Goal: Information Seeking & Learning: Learn about a topic

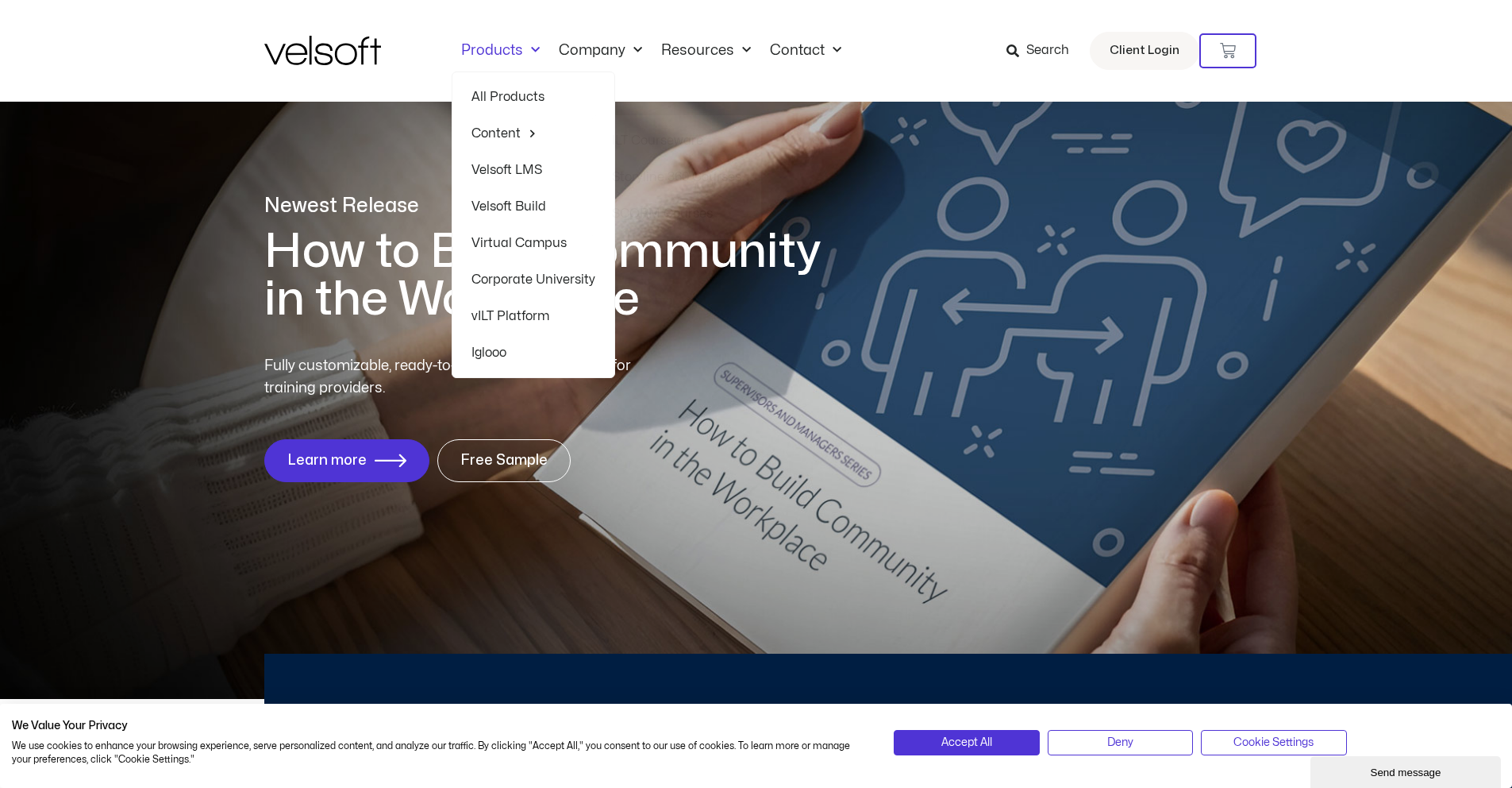
click at [520, 98] on link "All Products" at bounding box center [533, 96] width 124 height 37
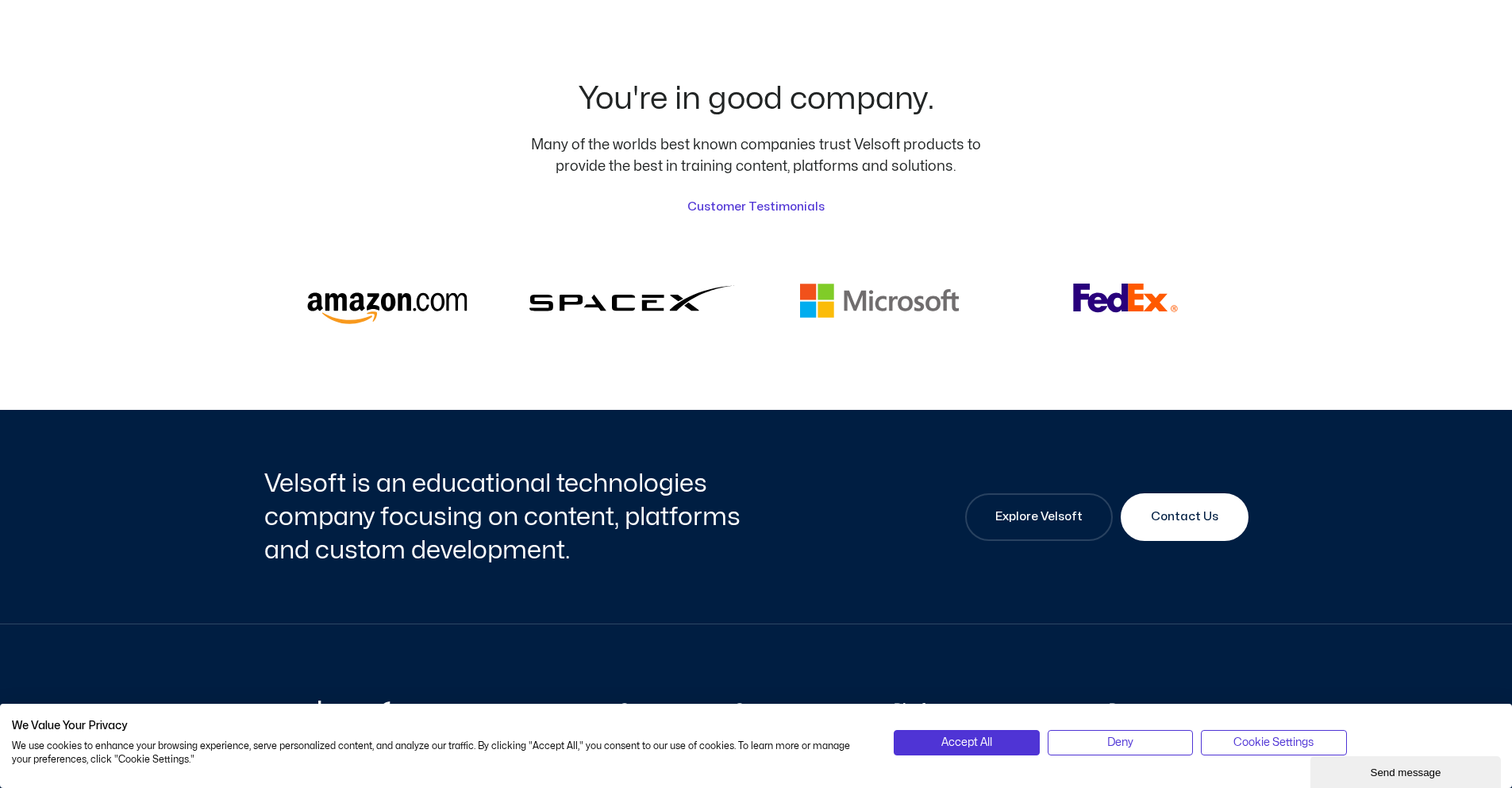
scroll to position [4107, 0]
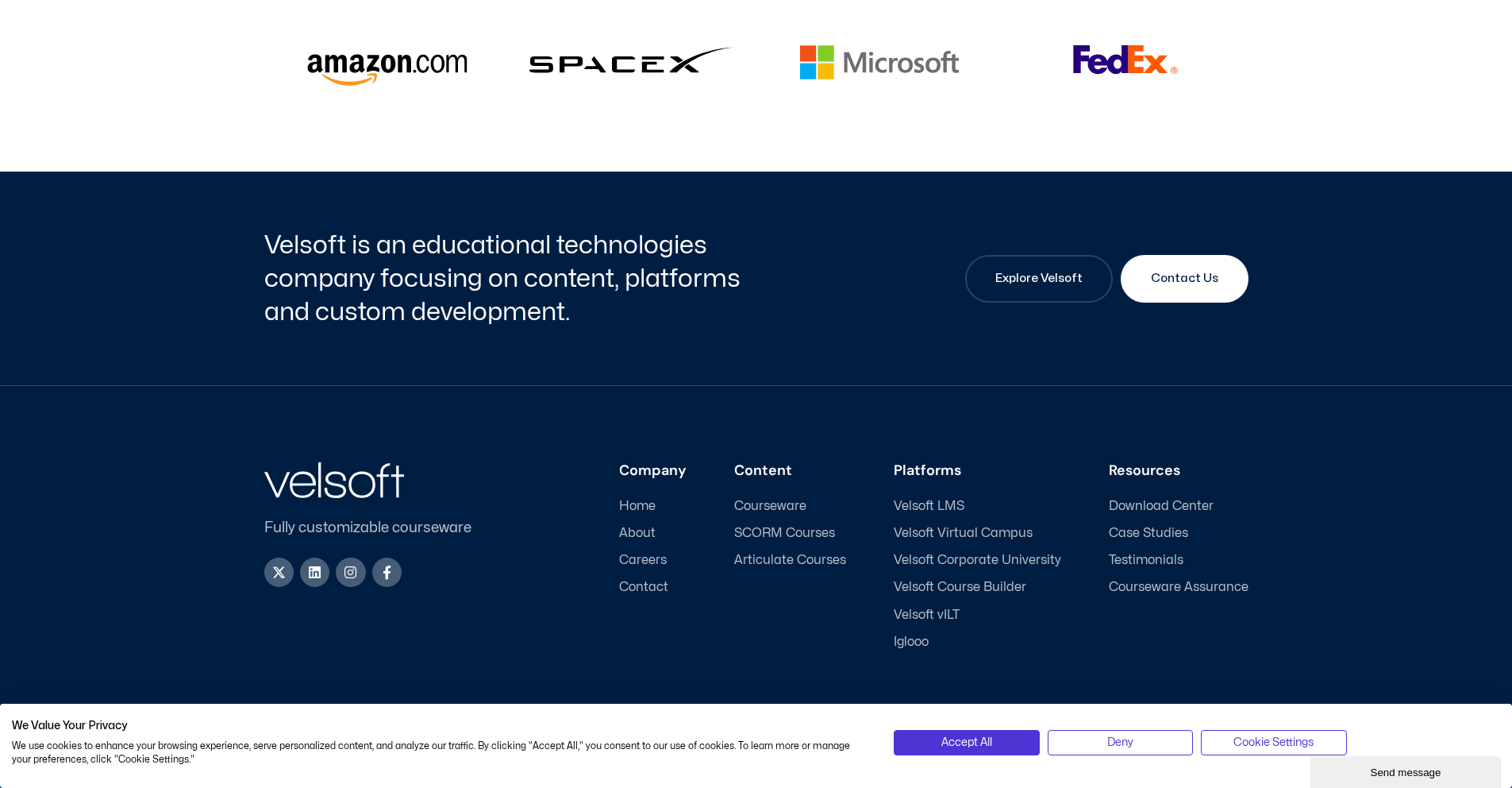
click at [778, 525] on span "SCORM Courses" at bounding box center [784, 532] width 101 height 15
